Goal: Task Accomplishment & Management: Manage account settings

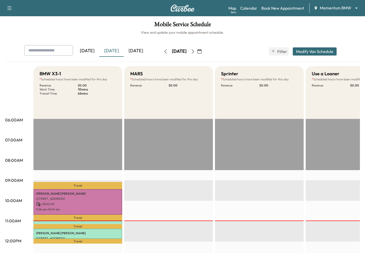
click at [52, 46] on input "text" at bounding box center [48, 50] width 49 height 11
type input "**********"
click at [54, 18] on div "Mobile Service Schedule View and update your mobile appointment schedule. Yeste…" at bounding box center [182, 233] width 365 height 435
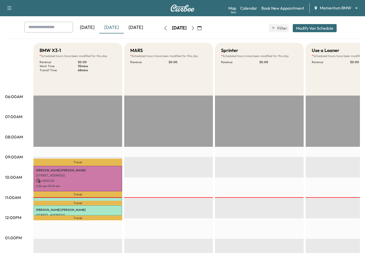
scroll to position [10, 0]
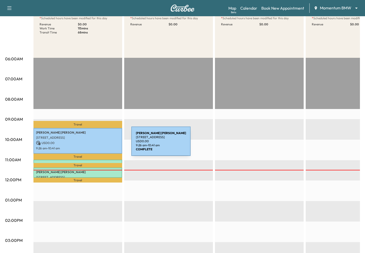
click at [93, 144] on p "USD 0.00" at bounding box center [78, 143] width 84 height 5
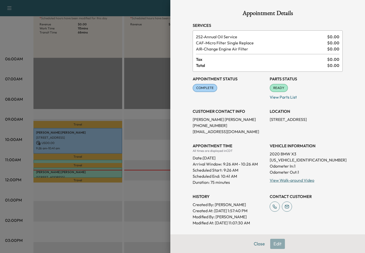
click at [136, 53] on div at bounding box center [182, 126] width 365 height 253
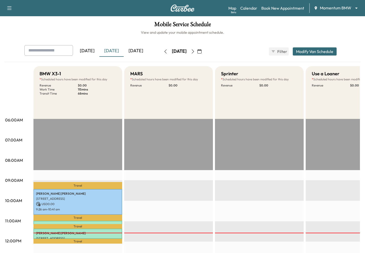
click at [163, 52] on icon "button" at bounding box center [165, 51] width 4 height 4
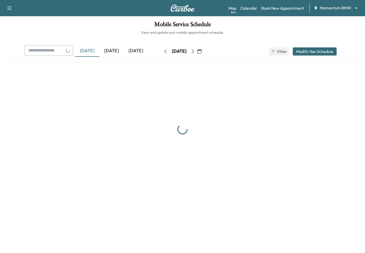
click at [163, 52] on icon "button" at bounding box center [165, 51] width 4 height 4
click at [164, 52] on icon "button" at bounding box center [165, 51] width 2 height 4
click at [161, 52] on button "button" at bounding box center [165, 51] width 9 height 8
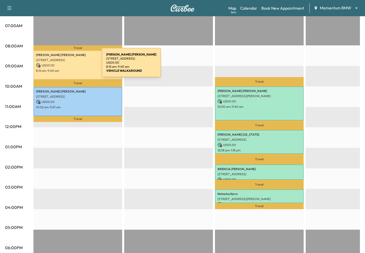
click at [64, 66] on p "USD 0.00" at bounding box center [78, 65] width 84 height 5
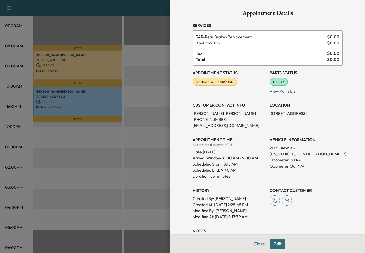
click at [85, 164] on div at bounding box center [182, 126] width 365 height 253
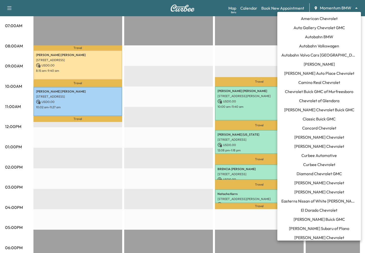
click at [349, 11] on body "Support Log Out Map Beta Calendar Book New Appointment Momentum BMW ******** ​ …" at bounding box center [182, 12] width 365 height 253
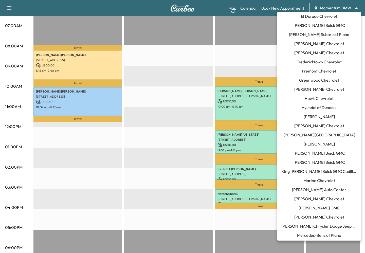
scroll to position [230, 0]
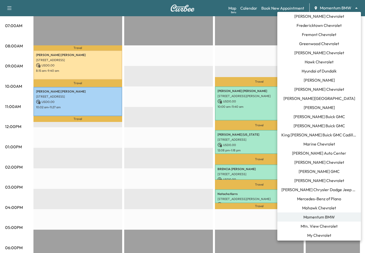
click at [303, 197] on span "Mercedes-Benz of Plano" at bounding box center [319, 199] width 44 height 6
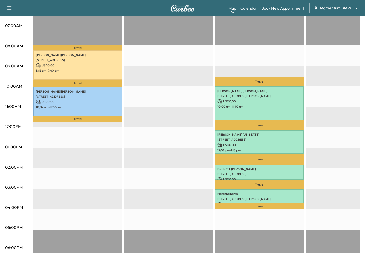
scroll to position [0, 0]
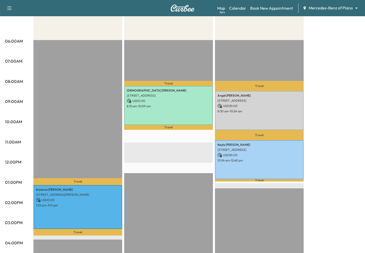
scroll to position [89, 0]
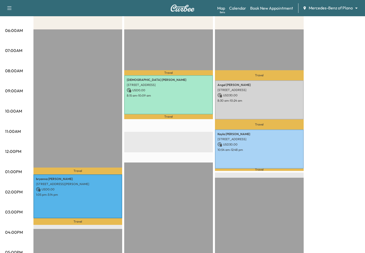
click at [352, 5] on div "Map Beta Calendar Book New Appointment Mercedes-Benz of Plano ******** ​" at bounding box center [289, 8] width 144 height 10
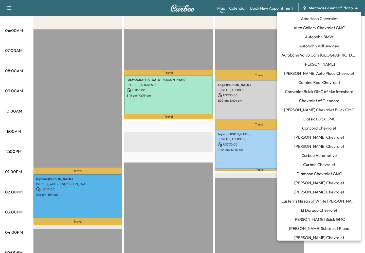
click at [343, 10] on body "Support Log Out Map Beta Calendar Book New Appointment Mercedes-Benz of Plano *…" at bounding box center [182, 37] width 365 height 253
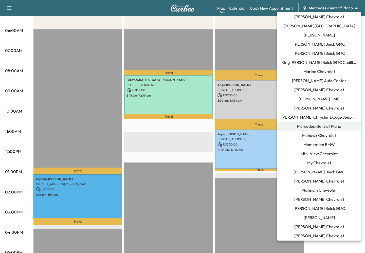
click at [311, 145] on span "Momentum BMW" at bounding box center [318, 144] width 31 height 6
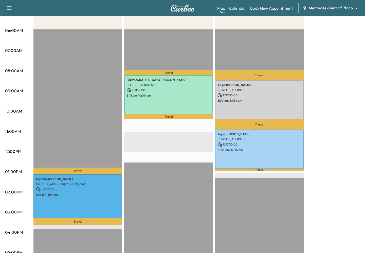
scroll to position [0, 0]
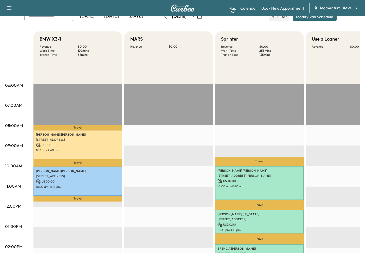
scroll to position [53, 0]
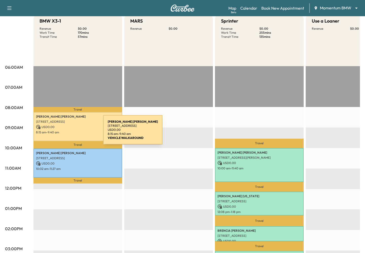
click at [65, 133] on p "8:15 am - 9:40 am" at bounding box center [78, 132] width 84 height 4
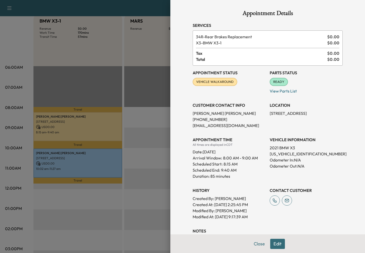
click at [115, 202] on div at bounding box center [182, 126] width 365 height 253
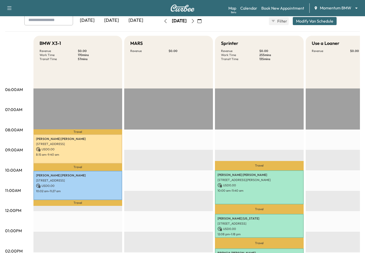
scroll to position [0, 0]
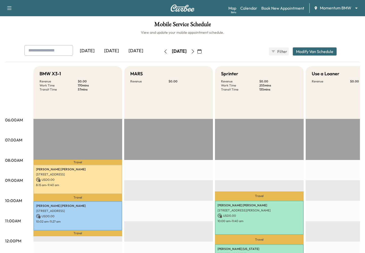
click at [201, 52] on icon "button" at bounding box center [199, 51] width 4 height 4
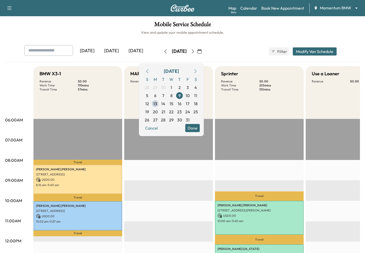
click at [110, 51] on div "[DATE]" at bounding box center [111, 51] width 24 height 12
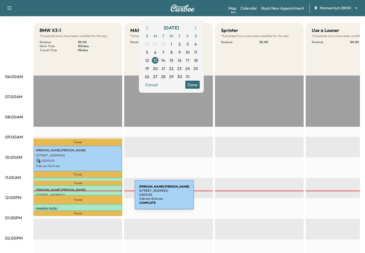
scroll to position [62, 0]
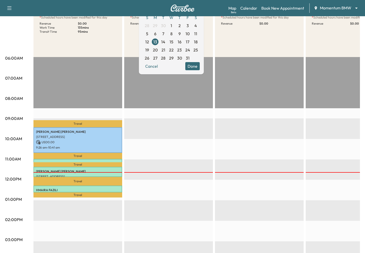
click at [93, 204] on div "Travel Sherman Butler 2379 Briarwest Blvd unit 9, Houston, TX 77077, USA USD 0.…" at bounding box center [77, 220] width 89 height 327
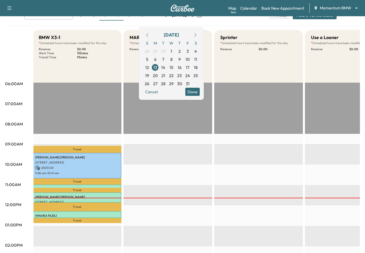
scroll to position [0, 0]
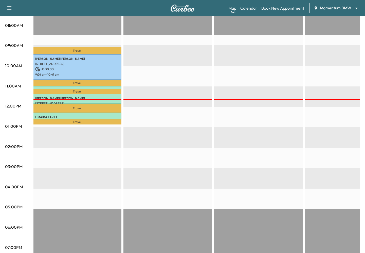
click at [112, 157] on div "Travel Sherman Butler 2379 Briarwest Blvd unit 9, Houston, TX 77077, USA USD 0.…" at bounding box center [77, 147] width 89 height 327
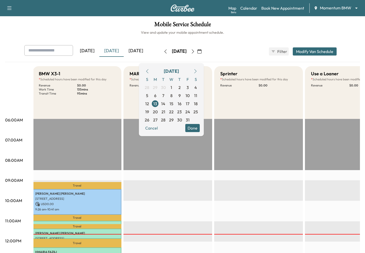
click at [200, 127] on button "Done" at bounding box center [192, 128] width 14 height 8
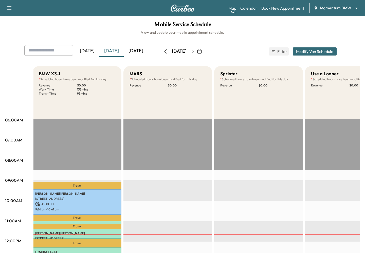
click at [285, 8] on link "Book New Appointment" at bounding box center [282, 8] width 43 height 6
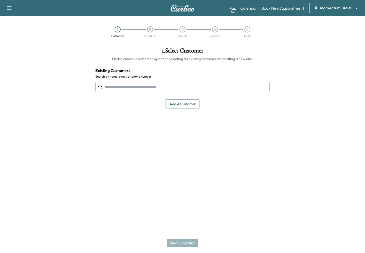
click at [170, 88] on input "text" at bounding box center [182, 87] width 174 height 11
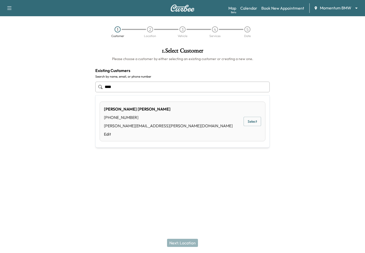
click at [248, 123] on button "Select" at bounding box center [251, 121] width 17 height 9
type input "**********"
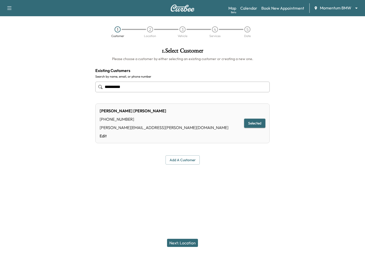
click at [180, 238] on div "Next: Location" at bounding box center [182, 243] width 365 height 20
click at [180, 241] on button "Next: Location" at bounding box center [182, 243] width 31 height 8
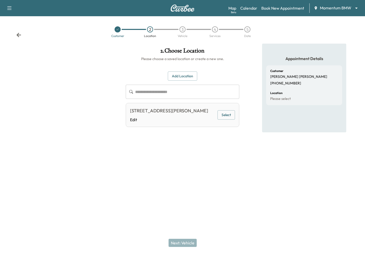
click at [221, 117] on button "Select" at bounding box center [225, 114] width 17 height 9
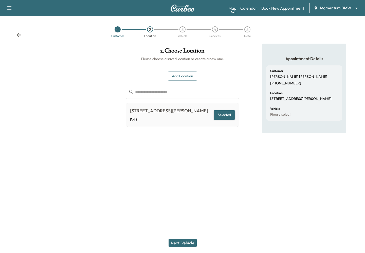
click at [175, 240] on button "Next: Vehicle" at bounding box center [182, 243] width 28 height 8
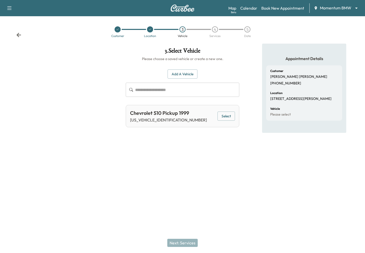
click at [229, 109] on div "Chevrolet S10 Pickup 1999 1GCCS1447X8156820 Select" at bounding box center [182, 116] width 113 height 22
click at [229, 117] on button "Select" at bounding box center [225, 115] width 17 height 9
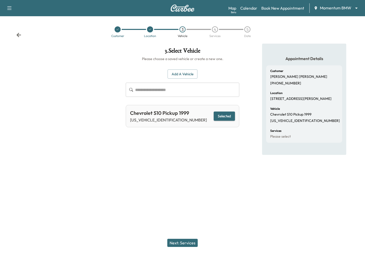
click at [176, 241] on button "Next: Services" at bounding box center [182, 243] width 30 height 8
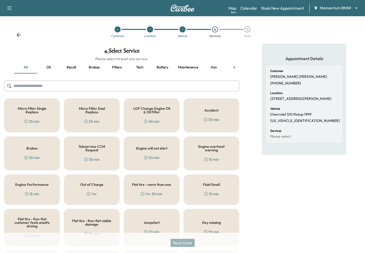
click at [140, 155] on div "Engine will not start 50 min" at bounding box center [152, 153] width 56 height 34
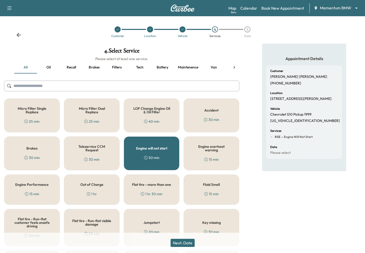
click at [178, 242] on button "Next: Date" at bounding box center [182, 243] width 24 height 8
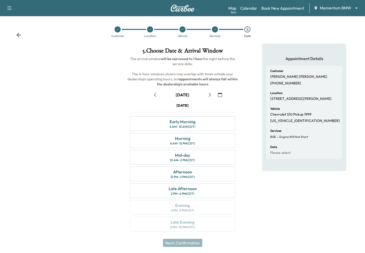
click at [154, 95] on icon "button" at bounding box center [155, 95] width 2 height 4
click at [215, 29] on icon at bounding box center [214, 29] width 3 height 3
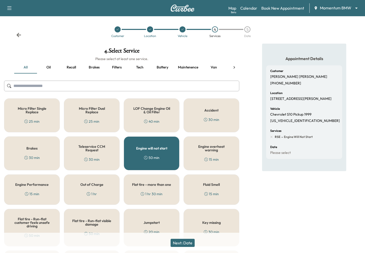
click at [143, 158] on div "Engine will not start 50 min" at bounding box center [152, 153] width 56 height 34
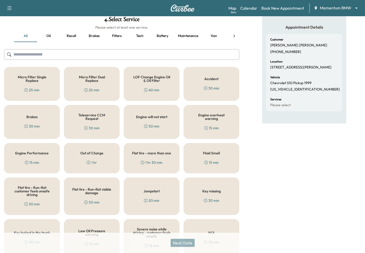
scroll to position [32, 0]
click at [201, 191] on div "Key missing 30 min" at bounding box center [211, 195] width 56 height 37
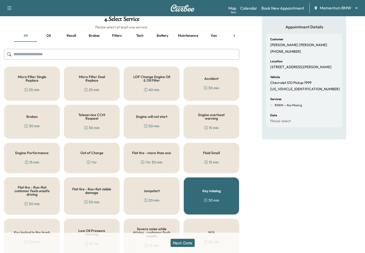
click at [177, 240] on button "Next: Date" at bounding box center [182, 243] width 24 height 8
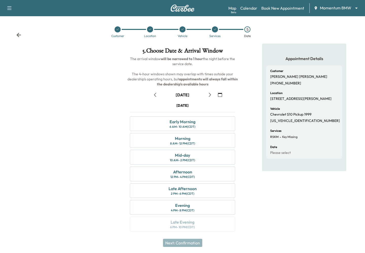
click at [155, 93] on icon "button" at bounding box center [155, 95] width 4 height 4
click at [234, 8] on link "Map Beta" at bounding box center [232, 8] width 8 height 6
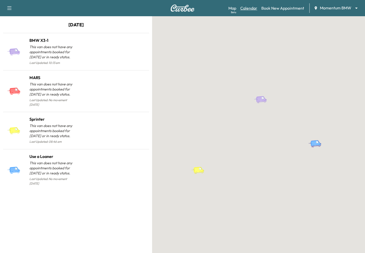
click at [245, 8] on link "Calendar" at bounding box center [248, 8] width 17 height 6
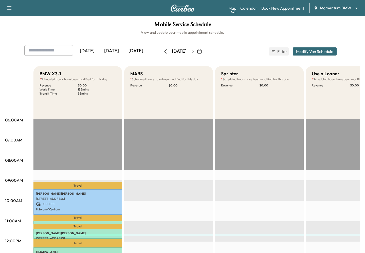
scroll to position [48, 0]
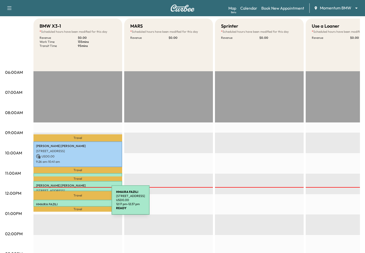
click at [73, 203] on p "HMAIRA FAZILI" at bounding box center [78, 204] width 84 height 4
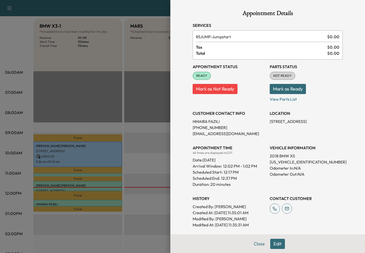
click at [163, 127] on div at bounding box center [182, 126] width 365 height 253
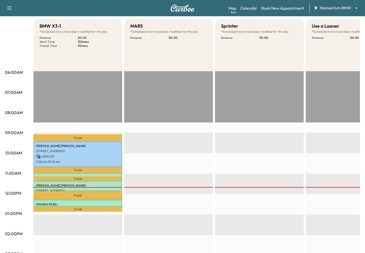
scroll to position [3, 0]
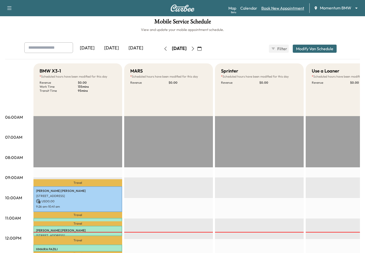
click at [268, 7] on link "Book New Appointment" at bounding box center [282, 8] width 43 height 6
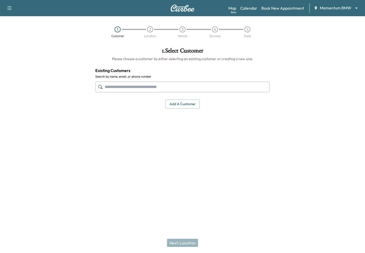
click at [167, 87] on input "text" at bounding box center [182, 87] width 174 height 11
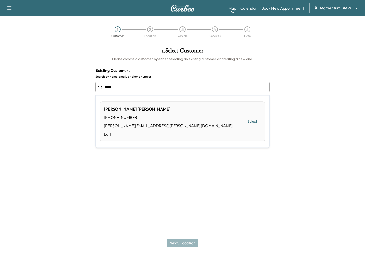
click at [248, 122] on button "Select" at bounding box center [251, 121] width 17 height 9
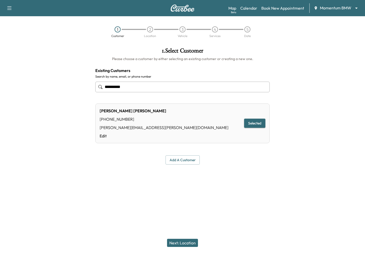
type input "**********"
click at [181, 240] on button "Next: Location" at bounding box center [182, 243] width 31 height 8
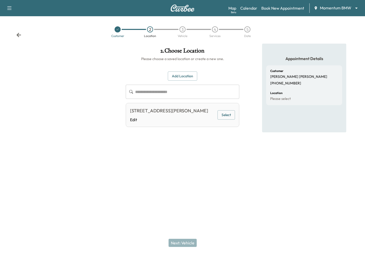
click at [227, 120] on div "2580 Shearn St, Houston, TX 77007, USA Edit Select" at bounding box center [182, 115] width 113 height 24
click at [225, 112] on button "Select" at bounding box center [225, 114] width 17 height 9
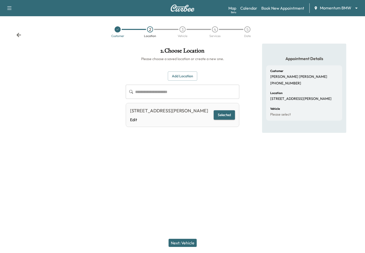
click at [184, 241] on button "Next: Vehicle" at bounding box center [182, 243] width 28 height 8
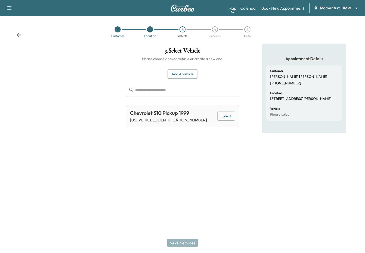
click at [225, 113] on button "Select" at bounding box center [225, 115] width 17 height 9
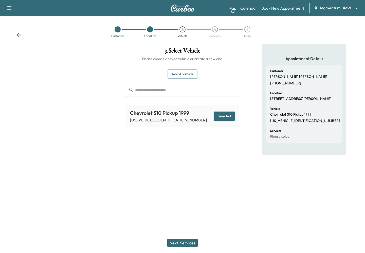
click at [187, 240] on button "Next: Services" at bounding box center [182, 243] width 30 height 8
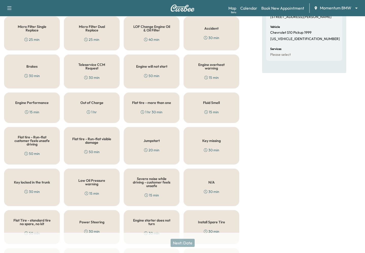
scroll to position [93, 0]
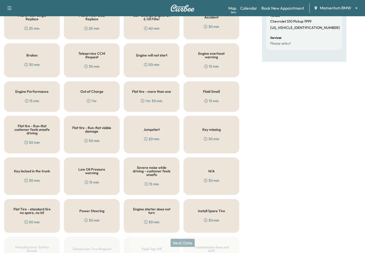
click at [154, 135] on div "Jumpstart 20 min" at bounding box center [152, 134] width 56 height 37
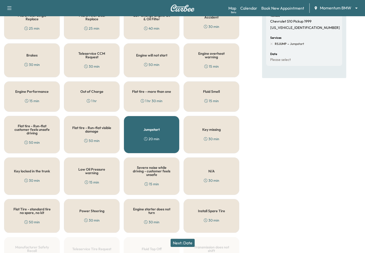
click at [174, 241] on button "Next: Date" at bounding box center [182, 243] width 24 height 8
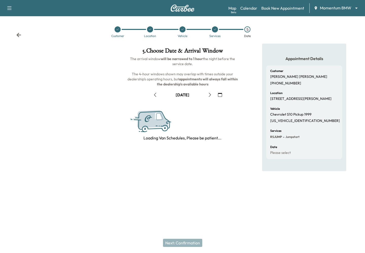
scroll to position [0, 0]
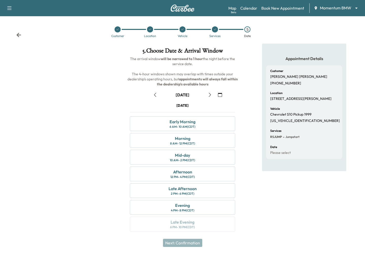
click at [156, 94] on icon "button" at bounding box center [155, 95] width 4 height 4
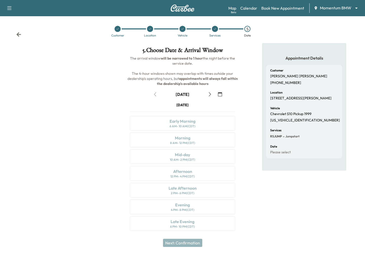
click at [165, 226] on div "Monday October 13 Early Morning 6 AM - 10 AM (CDT) Morning 8 AM - 12 PM (CDT) M…" at bounding box center [182, 167] width 113 height 130
click at [162, 204] on div "Monday October 13 Early Morning 6 AM - 10 AM (CDT) Morning 8 AM - 12 PM (CDT) M…" at bounding box center [182, 167] width 113 height 130
click at [160, 157] on div "Monday October 13 Early Morning 6 AM - 10 AM (CDT) Morning 8 AM - 12 PM (CDT) M…" at bounding box center [182, 167] width 113 height 130
click at [160, 133] on div "Monday October 13 Early Morning 6 AM - 10 AM (CDT) Morning 8 AM - 12 PM (CDT) M…" at bounding box center [182, 167] width 113 height 130
click at [273, 8] on link "Book New Appointment" at bounding box center [282, 8] width 43 height 6
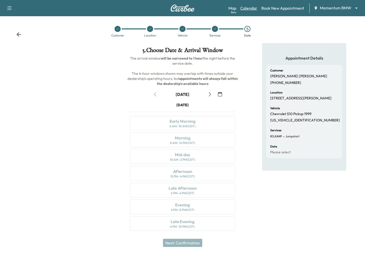
click at [250, 6] on link "Calendar" at bounding box center [248, 8] width 17 height 6
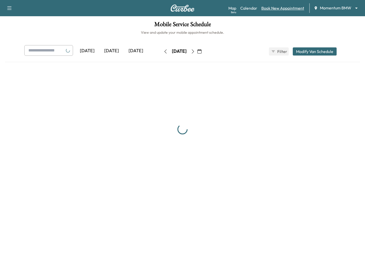
click at [271, 10] on link "Book New Appointment" at bounding box center [282, 8] width 43 height 6
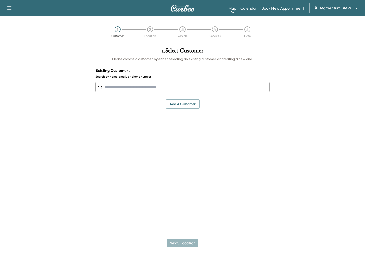
click at [247, 9] on link "Calendar" at bounding box center [248, 8] width 17 height 6
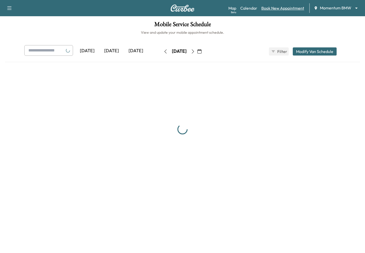
click at [272, 9] on link "Book New Appointment" at bounding box center [282, 8] width 43 height 6
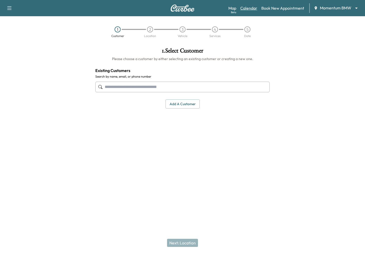
click at [254, 10] on link "Calendar" at bounding box center [248, 8] width 17 height 6
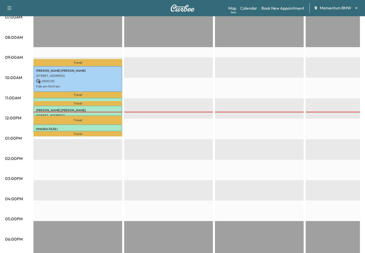
scroll to position [129, 0]
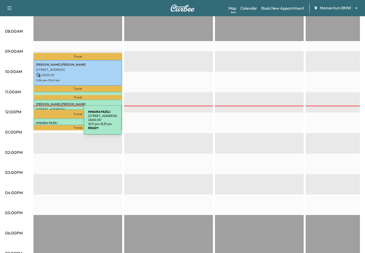
click at [46, 123] on p "HMAIRA FAZILI" at bounding box center [78, 123] width 84 height 4
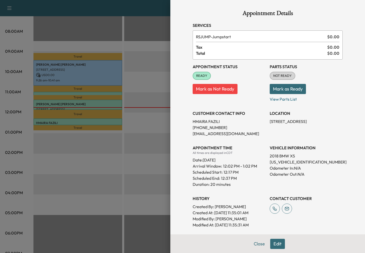
click at [84, 175] on div at bounding box center [182, 126] width 365 height 253
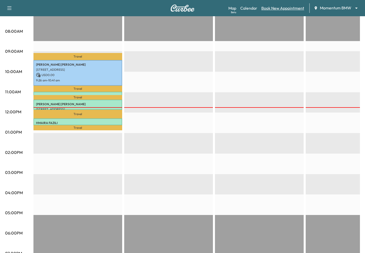
click at [290, 8] on link "Book New Appointment" at bounding box center [282, 8] width 43 height 6
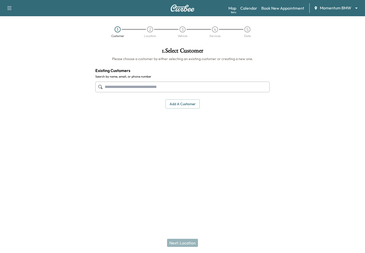
click at [183, 87] on input "text" at bounding box center [182, 87] width 174 height 11
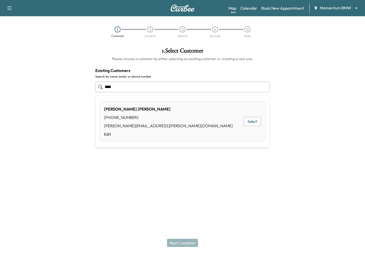
click at [247, 123] on button "Select" at bounding box center [251, 121] width 17 height 9
type input "**********"
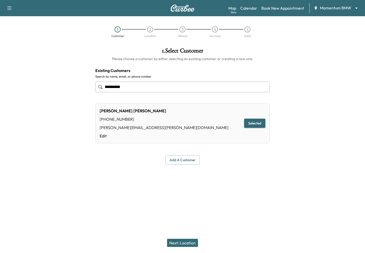
click at [175, 243] on button "Next: Location" at bounding box center [182, 243] width 31 height 8
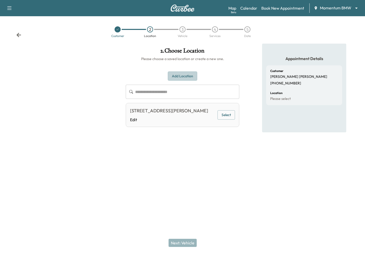
click at [183, 74] on button "Add Location" at bounding box center [182, 75] width 29 height 9
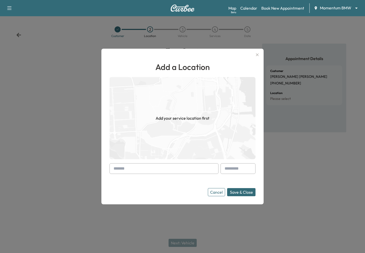
click at [129, 167] on input "text" at bounding box center [163, 168] width 109 height 11
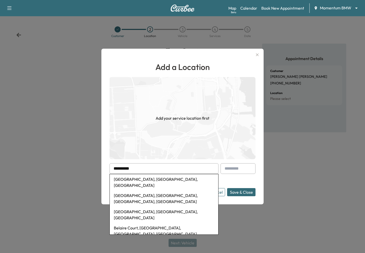
click at [118, 182] on li "Bellaire, TX, USA" at bounding box center [164, 182] width 108 height 16
type input "**********"
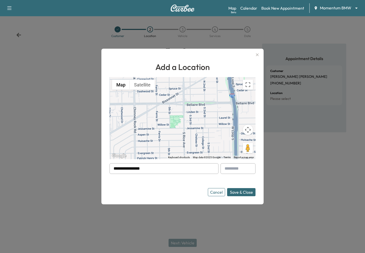
click at [235, 192] on button "Save & Close" at bounding box center [241, 192] width 28 height 8
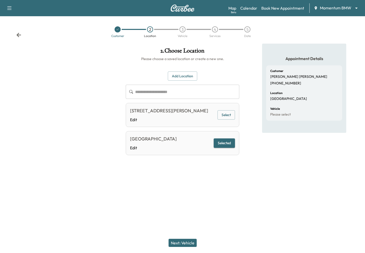
click at [183, 244] on button "Next: Vehicle" at bounding box center [182, 243] width 28 height 8
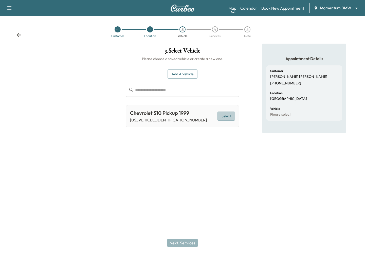
click at [230, 113] on button "Select" at bounding box center [225, 115] width 17 height 9
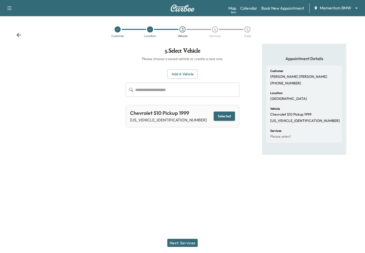
click at [177, 240] on button "Next: Services" at bounding box center [182, 243] width 30 height 8
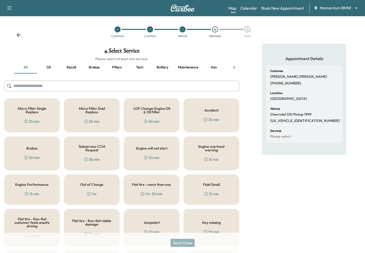
click at [142, 217] on div "Jumpstart 20 min" at bounding box center [152, 227] width 56 height 37
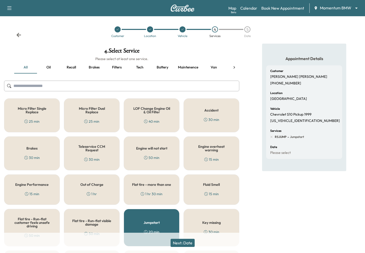
click at [178, 244] on button "Next: Date" at bounding box center [182, 243] width 24 height 8
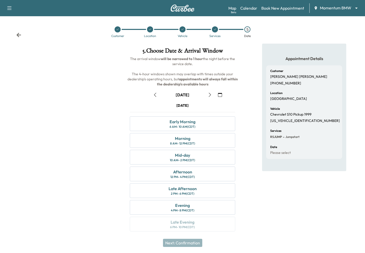
click at [155, 93] on icon "button" at bounding box center [155, 95] width 4 height 4
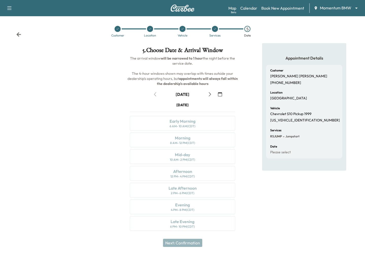
click at [182, 206] on div "Monday October 13 Early Morning 6 AM - 10 AM (CDT) Morning 8 AM - 12 PM (CDT) M…" at bounding box center [182, 167] width 113 height 130
click at [243, 10] on link "Calendar" at bounding box center [248, 8] width 17 height 6
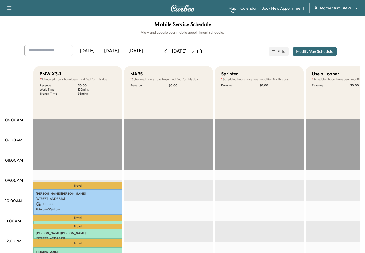
click at [308, 53] on button "Modify Van Schedule" at bounding box center [315, 51] width 44 height 8
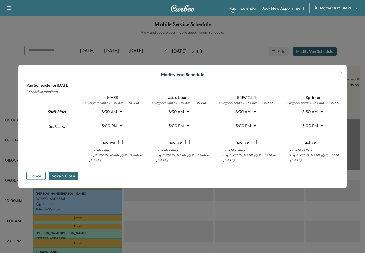
click at [342, 74] on icon "button" at bounding box center [340, 71] width 6 height 6
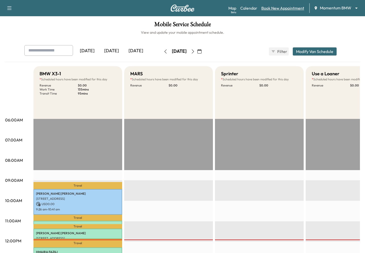
click at [274, 7] on link "Book New Appointment" at bounding box center [282, 8] width 43 height 6
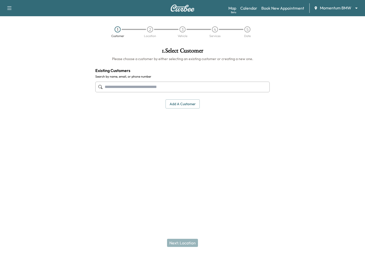
click at [160, 86] on input "text" at bounding box center [182, 87] width 174 height 11
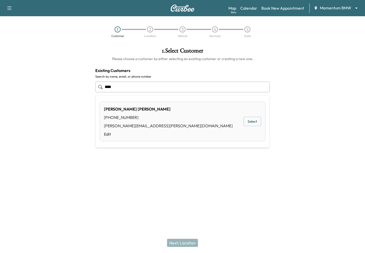
click at [250, 119] on button "Select" at bounding box center [251, 121] width 17 height 9
type input "**********"
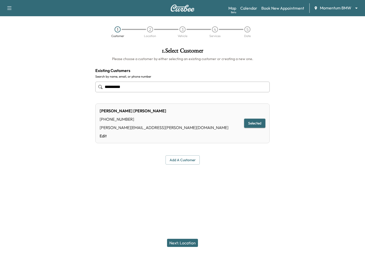
click at [174, 238] on div "Next: Location" at bounding box center [182, 243] width 365 height 20
click at [185, 238] on div "Next: Location" at bounding box center [182, 243] width 365 height 20
click at [185, 239] on button "Next: Location" at bounding box center [182, 243] width 31 height 8
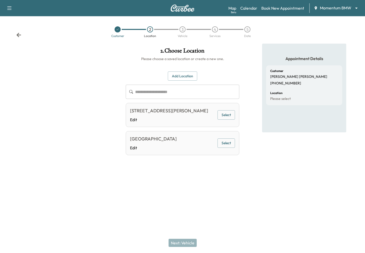
click at [230, 146] on button "Select" at bounding box center [225, 142] width 17 height 9
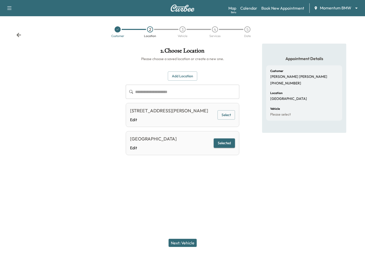
click at [181, 243] on button "Next: Vehicle" at bounding box center [182, 243] width 28 height 8
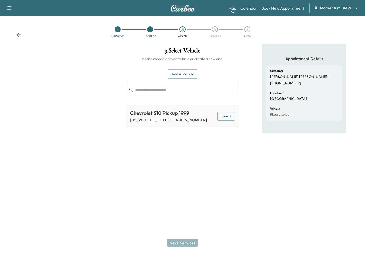
click at [168, 117] on div "Chevrolet S10 Pickup 1999" at bounding box center [168, 113] width 77 height 8
click at [227, 112] on button "Select" at bounding box center [225, 115] width 17 height 9
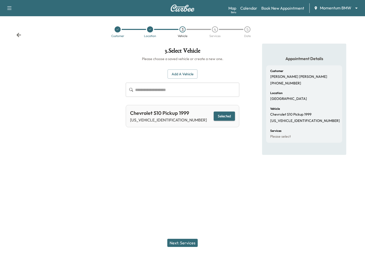
click at [179, 242] on button "Next: Services" at bounding box center [182, 243] width 30 height 8
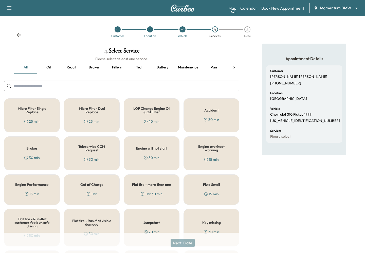
click at [92, 192] on div "1 hr" at bounding box center [92, 193] width 10 height 5
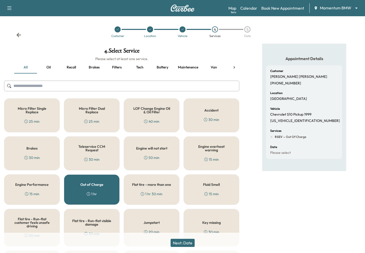
click at [177, 239] on button "Next: Date" at bounding box center [182, 243] width 24 height 8
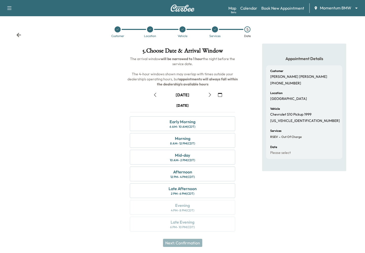
click at [156, 93] on icon "button" at bounding box center [155, 95] width 4 height 4
click at [268, 7] on link "Book New Appointment" at bounding box center [282, 8] width 43 height 6
click at [254, 7] on link "Calendar" at bounding box center [248, 8] width 17 height 6
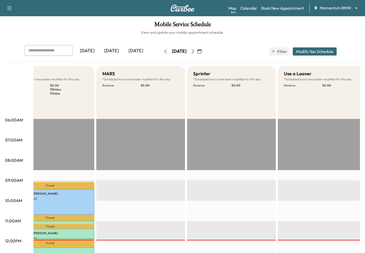
scroll to position [0, 34]
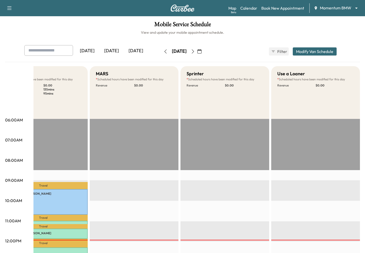
click at [301, 49] on button "Modify Van Schedule" at bounding box center [315, 51] width 44 height 8
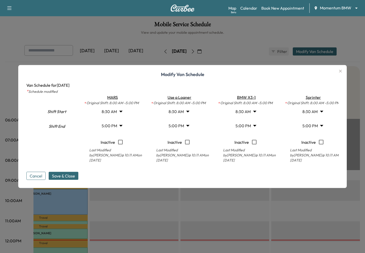
click at [341, 73] on icon "button" at bounding box center [340, 71] width 6 height 6
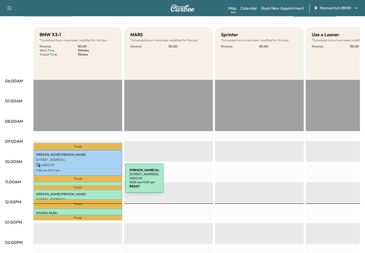
scroll to position [41, 0]
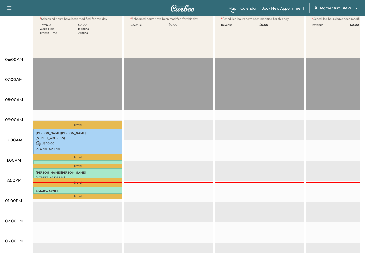
scroll to position [61, 0]
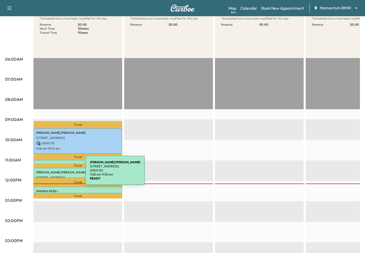
click at [48, 173] on p "DEANNA MCDONALD" at bounding box center [78, 172] width 84 height 4
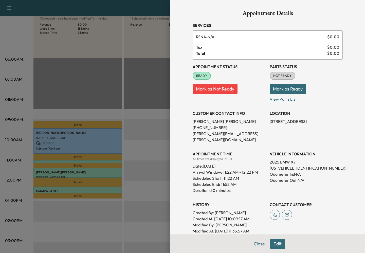
click at [121, 48] on div at bounding box center [182, 126] width 365 height 253
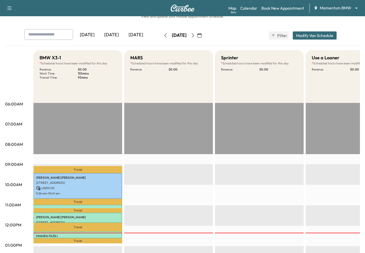
scroll to position [10, 0]
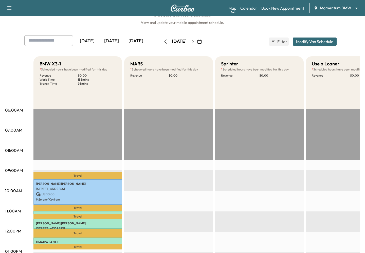
click at [304, 43] on button "Modify Van Schedule" at bounding box center [315, 41] width 44 height 8
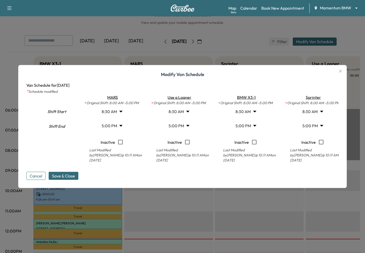
click at [33, 172] on button "Cancel" at bounding box center [35, 176] width 19 height 8
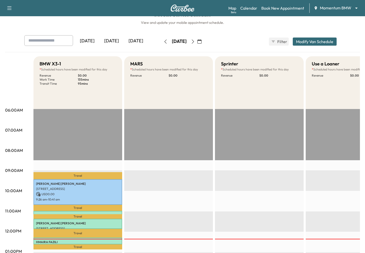
click at [303, 41] on button "Modify Van Schedule" at bounding box center [315, 41] width 44 height 8
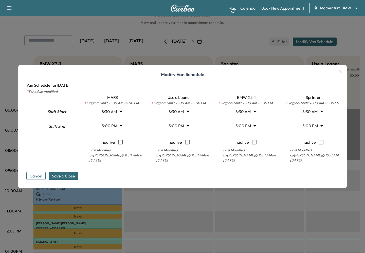
click at [38, 172] on button "Cancel" at bounding box center [35, 176] width 19 height 8
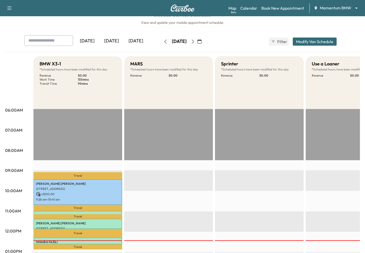
click at [302, 39] on button "Modify Van Schedule" at bounding box center [315, 41] width 44 height 8
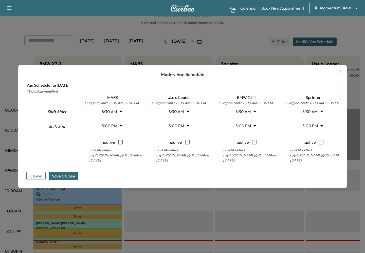
click at [121, 113] on body "Support Log Out Map Beta Calendar Book New Appointment Momentum BMW ******** ​ …" at bounding box center [182, 116] width 365 height 253
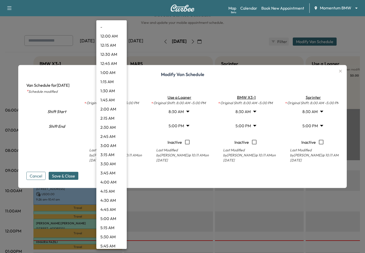
scroll to position [212, 0]
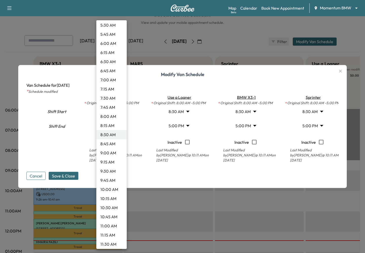
click at [110, 113] on li "8:00 AM" at bounding box center [111, 116] width 30 height 9
type input "*"
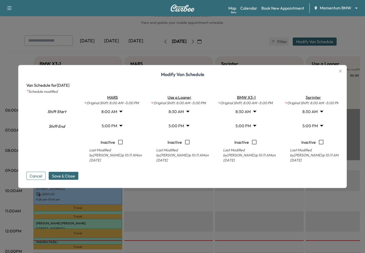
click at [250, 113] on body "Support Log Out Map Beta Calendar Book New Appointment Momentum BMW ******** ​ …" at bounding box center [182, 116] width 365 height 253
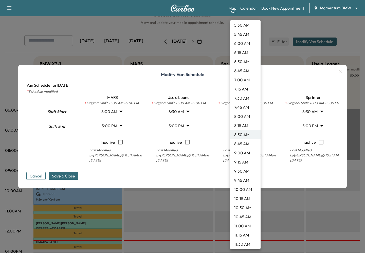
click at [248, 118] on li "8:00 AM" at bounding box center [245, 116] width 30 height 9
type input "*"
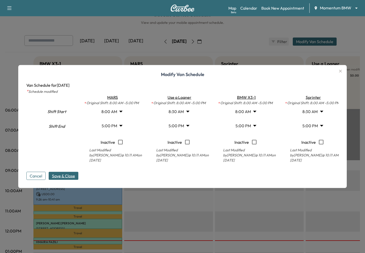
click at [69, 174] on span "Save & Close" at bounding box center [63, 176] width 23 height 6
click at [36, 173] on button "Cancel" at bounding box center [35, 176] width 19 height 8
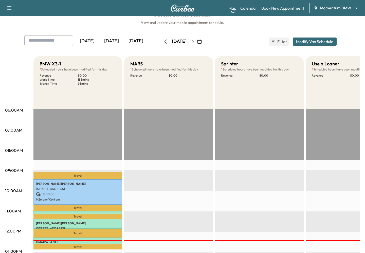
click at [300, 39] on button "Modify Van Schedule" at bounding box center [315, 41] width 44 height 8
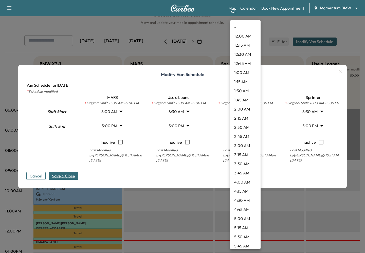
click at [239, 113] on body "Support Log Out Map Beta Calendar Book New Appointment Momentum BMW ******** ​ …" at bounding box center [182, 116] width 365 height 253
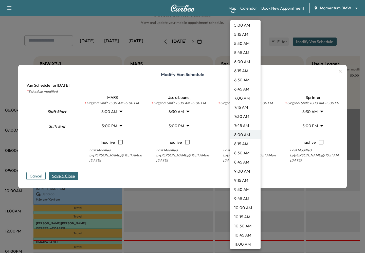
click at [200, 122] on div at bounding box center [182, 126] width 365 height 253
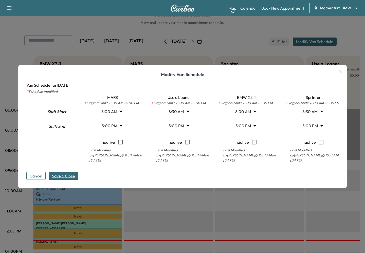
click at [42, 175] on button "Cancel" at bounding box center [35, 176] width 19 height 8
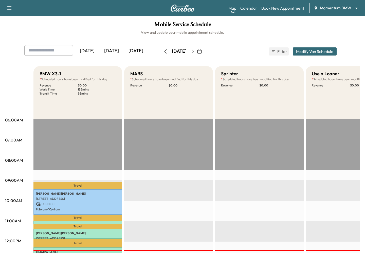
click at [302, 50] on button "Modify Van Schedule" at bounding box center [315, 51] width 44 height 8
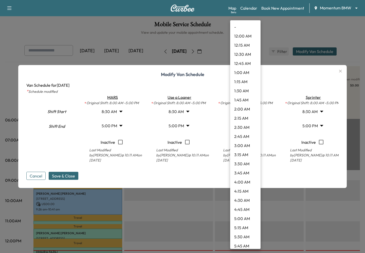
click at [241, 117] on body "Support Log Out Map Beta Calendar Book New Appointment Momentum BMW ******** ​ …" at bounding box center [182, 126] width 365 height 253
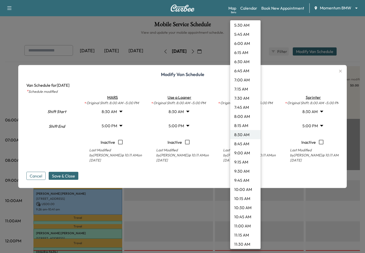
click at [242, 116] on li "8:00 AM" at bounding box center [245, 116] width 30 height 9
type input "*"
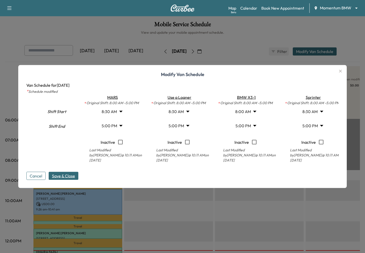
click at [62, 173] on span "Save & Close" at bounding box center [63, 176] width 23 height 6
click at [340, 72] on icon "button" at bounding box center [340, 71] width 3 height 3
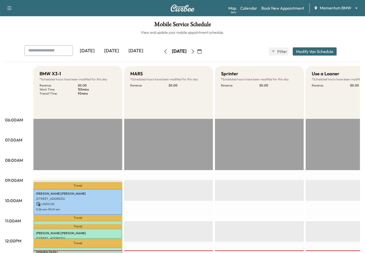
click at [305, 52] on button "Modify Van Schedule" at bounding box center [315, 51] width 44 height 8
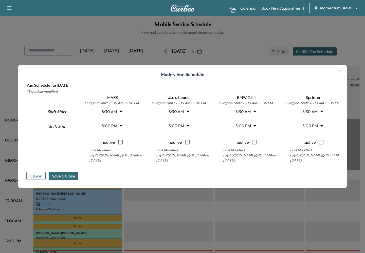
click at [253, 117] on body "Support Log Out Map Beta Calendar Book New Appointment Momentum BMW ******** ​ …" at bounding box center [182, 126] width 365 height 253
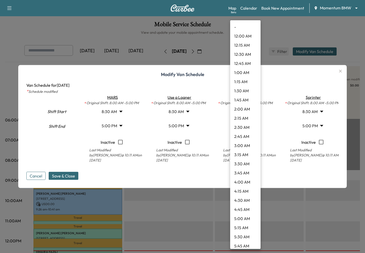
scroll to position [212, 0]
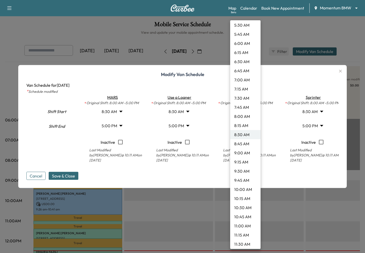
click at [253, 117] on li "8:00 AM" at bounding box center [245, 116] width 30 height 9
type input "*"
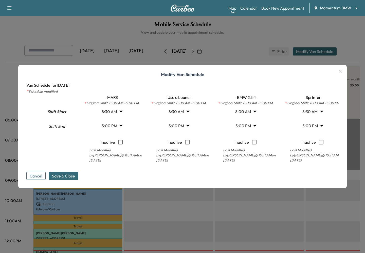
click at [315, 116] on body "Support Log Out Map Beta Calendar Book New Appointment Momentum BMW ******** ​ …" at bounding box center [182, 126] width 365 height 253
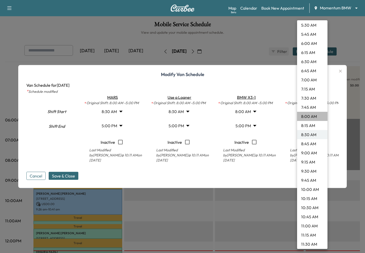
click at [314, 118] on li "8:00 AM" at bounding box center [312, 116] width 30 height 9
type input "*"
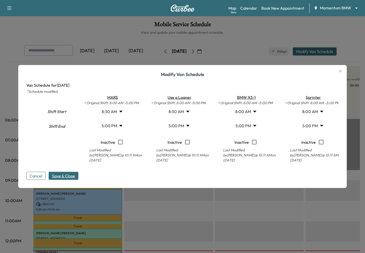
click at [64, 173] on span "Save & Close" at bounding box center [63, 176] width 23 height 6
click at [69, 169] on div "Cancel Save & Close" at bounding box center [182, 172] width 312 height 16
click at [69, 173] on span "Save & Close" at bounding box center [63, 176] width 23 height 6
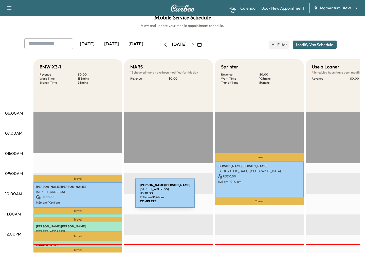
scroll to position [7, 0]
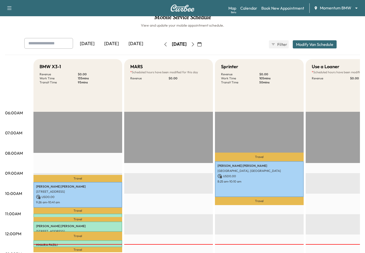
click at [204, 44] on button "button" at bounding box center [199, 44] width 9 height 8
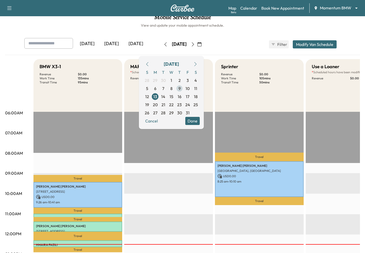
click at [183, 87] on span "9" at bounding box center [179, 88] width 8 height 8
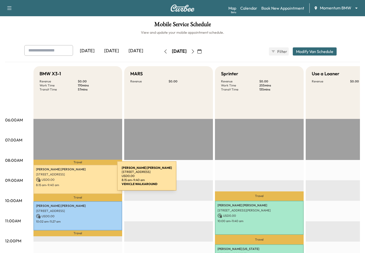
click at [79, 179] on p "USD 0.00" at bounding box center [78, 179] width 84 height 5
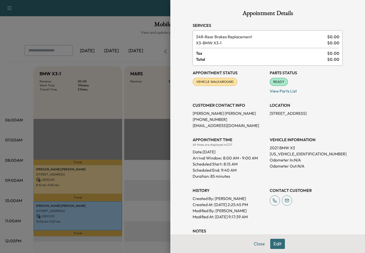
click at [185, 90] on div "Appointment Details Services 34R - Rear Brakes Replacement $ 0.00 X3 - BMW X3-1…" at bounding box center [267, 126] width 195 height 253
click at [75, 180] on div at bounding box center [182, 126] width 365 height 253
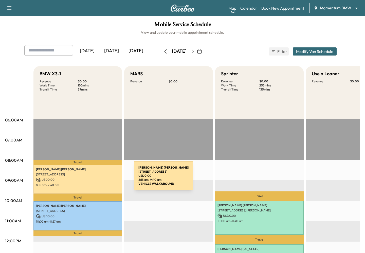
click at [96, 179] on p "USD 0.00" at bounding box center [78, 179] width 84 height 5
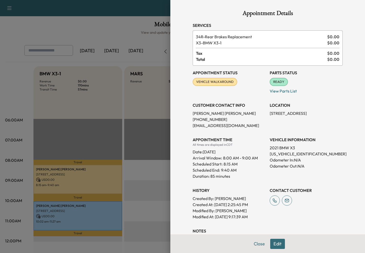
click at [218, 79] on span "VEHICLE WALKAROUND" at bounding box center [215, 81] width 44 height 5
click at [91, 178] on div at bounding box center [182, 126] width 365 height 253
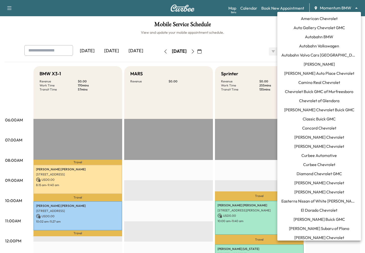
click at [322, 9] on body "Support Log Out Map Beta Calendar Book New Appointment Momentum BMW ******** ​ …" at bounding box center [182, 126] width 365 height 253
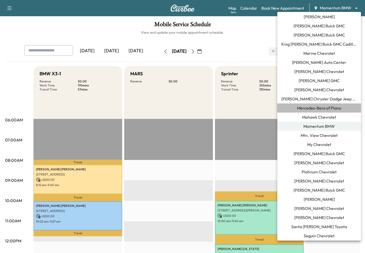
click at [310, 107] on span "Mercedes-Benz of Plano" at bounding box center [319, 108] width 44 height 6
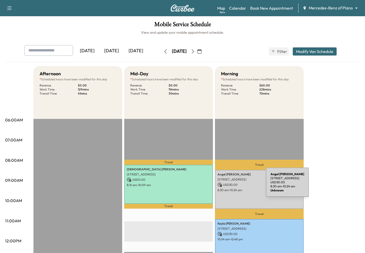
click at [228, 185] on p "USD 30.00" at bounding box center [259, 184] width 84 height 5
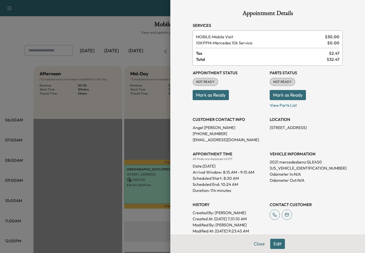
click at [129, 50] on div at bounding box center [182, 126] width 365 height 253
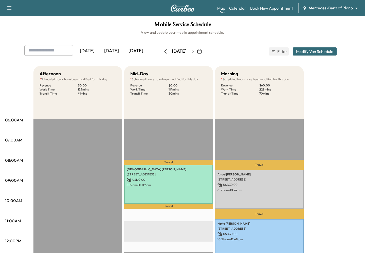
click at [323, 14] on div "Support Log Out Map Beta Calendar Book New Appointment Mercedes-Benz of Plano *…" at bounding box center [182, 8] width 365 height 16
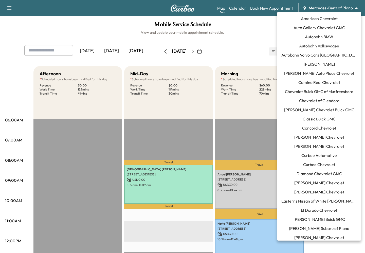
click at [318, 11] on body "Support Log Out Map Beta Calendar Book New Appointment Mercedes-Benz of Plano *…" at bounding box center [182, 126] width 365 height 253
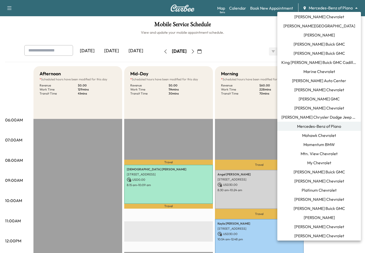
click at [311, 147] on span "Momentum BMW" at bounding box center [318, 144] width 31 height 6
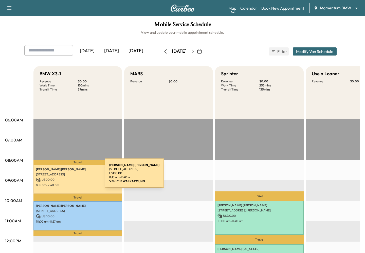
click at [67, 176] on p "[STREET_ADDRESS]" at bounding box center [78, 174] width 84 height 4
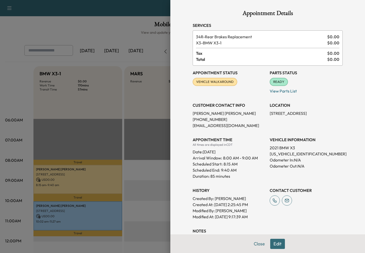
click at [132, 180] on div at bounding box center [182, 126] width 365 height 253
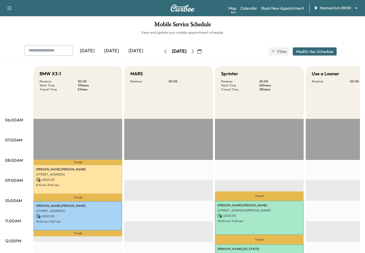
click at [107, 48] on div "[DATE]" at bounding box center [111, 51] width 24 height 12
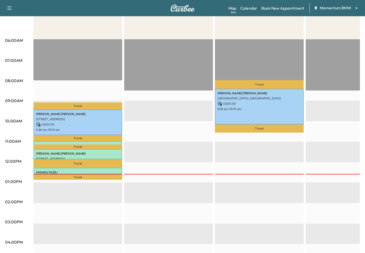
scroll to position [92, 0]
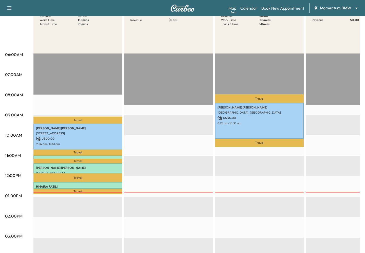
scroll to position [32, 0]
